Goal: Transaction & Acquisition: Purchase product/service

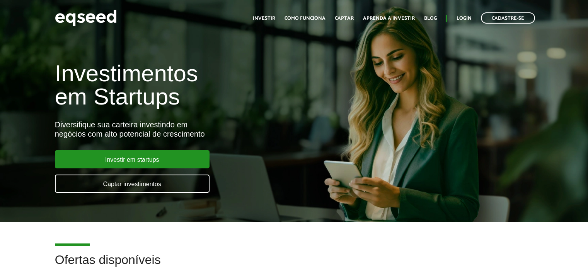
click at [112, 82] on h1 "Investimentos em Startups" at bounding box center [196, 85] width 283 height 46
click at [112, 80] on h1 "Investimentos em Startups" at bounding box center [196, 85] width 283 height 46
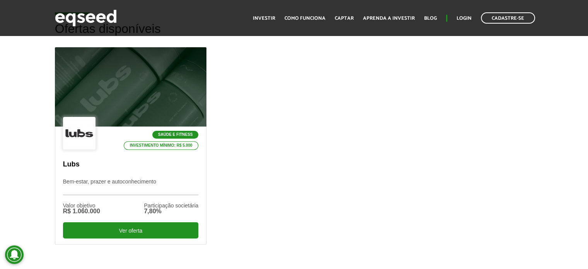
scroll to position [309, 0]
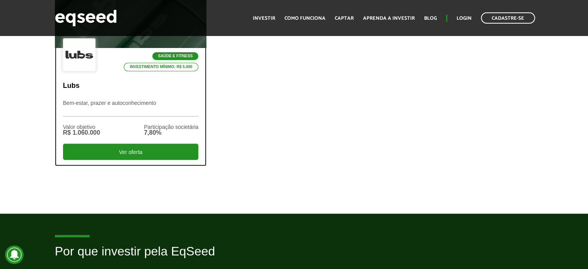
click at [70, 87] on p "Lubs" at bounding box center [131, 86] width 136 height 9
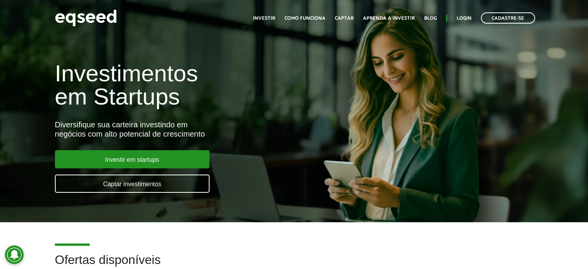
click at [391, 117] on div "Investimentos em Startups Diversifique sua carteira investindo em negócios com …" at bounding box center [294, 122] width 588 height 152
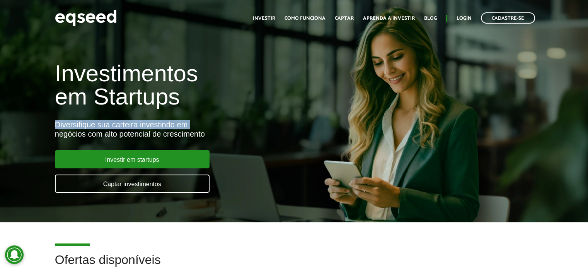
click at [391, 117] on div "Investimentos em Startups Diversifique sua carteira investindo em negócios com …" at bounding box center [294, 122] width 588 height 152
click at [390, 115] on div "Investimentos em Startups Diversifique sua carteira investindo em negócios com …" at bounding box center [294, 122] width 588 height 152
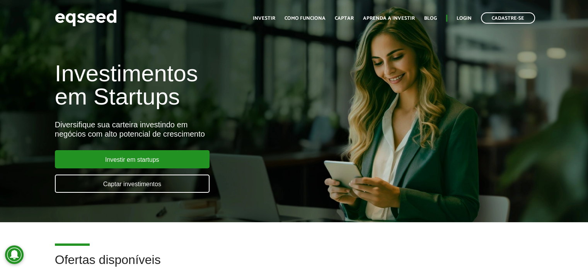
click at [390, 115] on div "Investimentos em Startups Diversifique sua carteira investindo em negócios com …" at bounding box center [294, 122] width 588 height 152
